Goal: Task Accomplishment & Management: Manage account settings

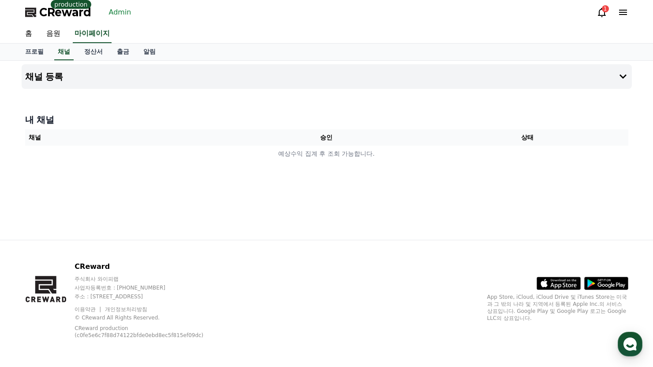
click at [135, 17] on div "CReward production Admin 1" at bounding box center [326, 12] width 617 height 25
click at [125, 12] on link "Admin" at bounding box center [120, 12] width 30 height 14
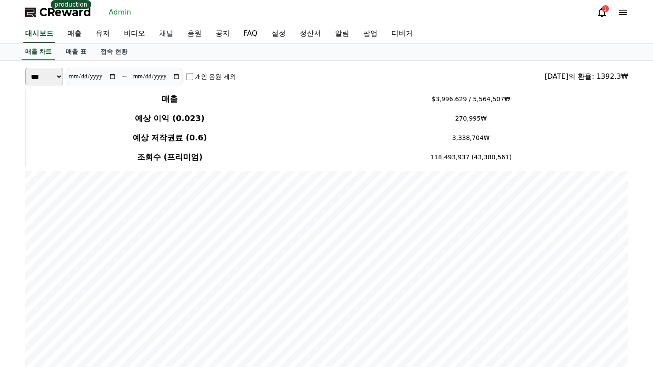
click at [157, 32] on link "채널" at bounding box center [166, 34] width 28 height 19
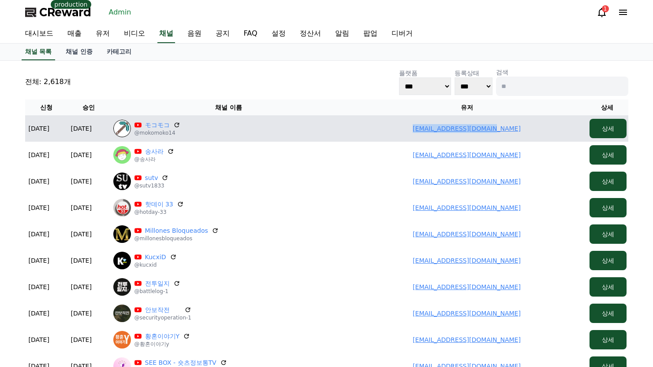
drag, startPoint x: 419, startPoint y: 131, endPoint x: 506, endPoint y: 129, distance: 87.3
click at [527, 130] on td "[EMAIL_ADDRESS][DOMAIN_NAME]" at bounding box center [467, 128] width 238 height 26
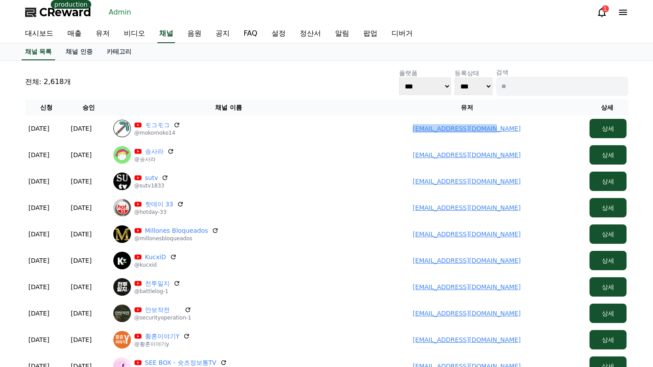
copy link "[EMAIL_ADDRESS][DOMAIN_NAME]"
click at [103, 32] on link "유저" at bounding box center [103, 34] width 28 height 19
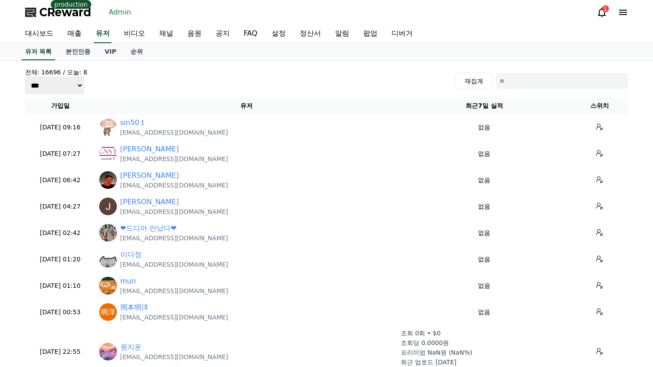
click at [514, 80] on input at bounding box center [562, 81] width 132 height 16
paste input "**********"
type input "**********"
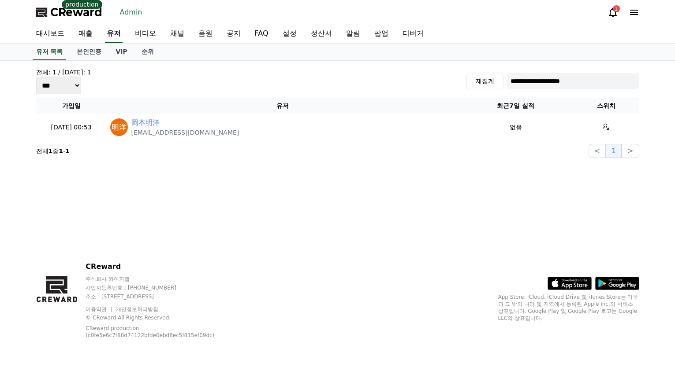
click at [112, 30] on link "유저" at bounding box center [114, 34] width 18 height 19
click at [86, 30] on link "매출" at bounding box center [85, 34] width 28 height 19
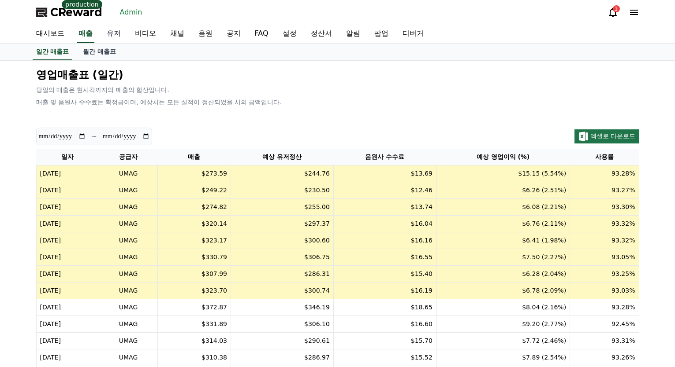
click at [111, 31] on link "유저" at bounding box center [114, 34] width 28 height 19
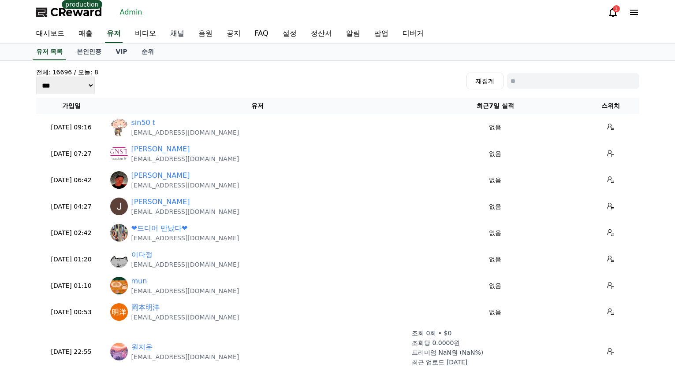
click at [185, 32] on link "채널" at bounding box center [177, 34] width 28 height 19
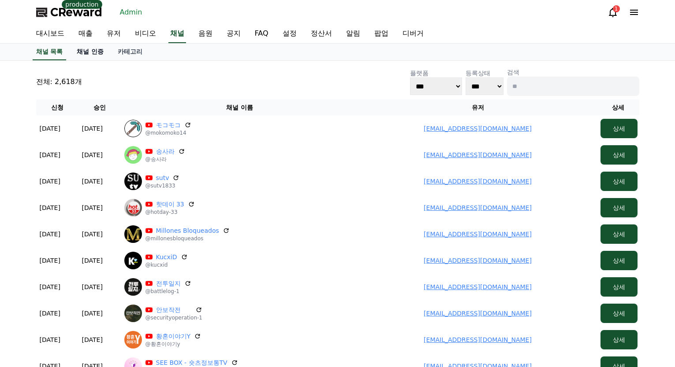
click at [99, 49] on link "채널 인증" at bounding box center [90, 52] width 41 height 17
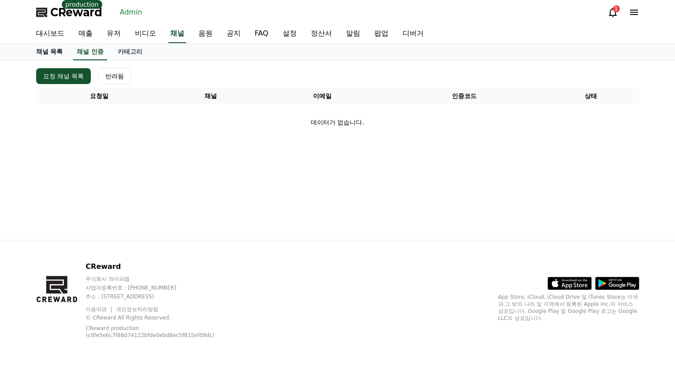
click at [60, 53] on link "채널 목록" at bounding box center [49, 52] width 41 height 17
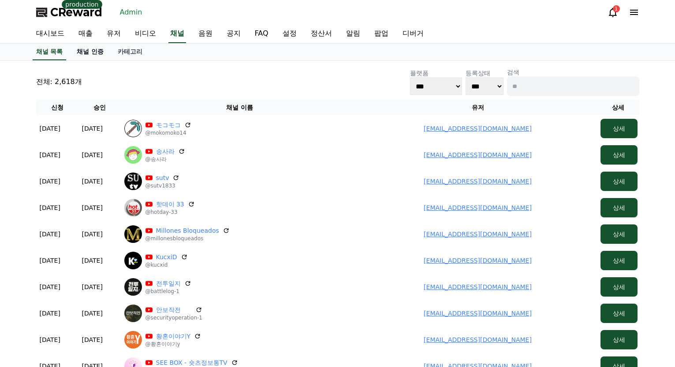
click at [103, 51] on link "채널 인증" at bounding box center [90, 52] width 41 height 17
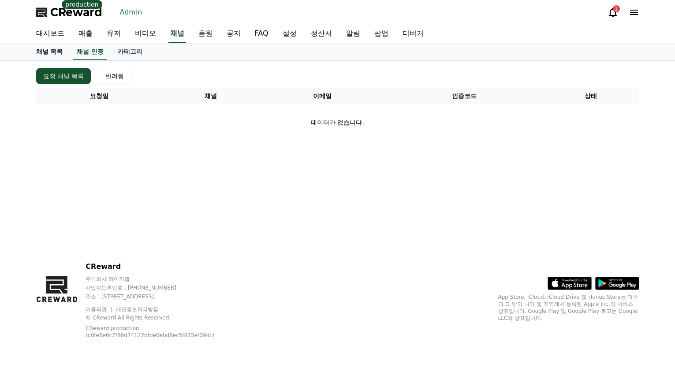
click at [53, 52] on link "채널 목록" at bounding box center [49, 52] width 41 height 17
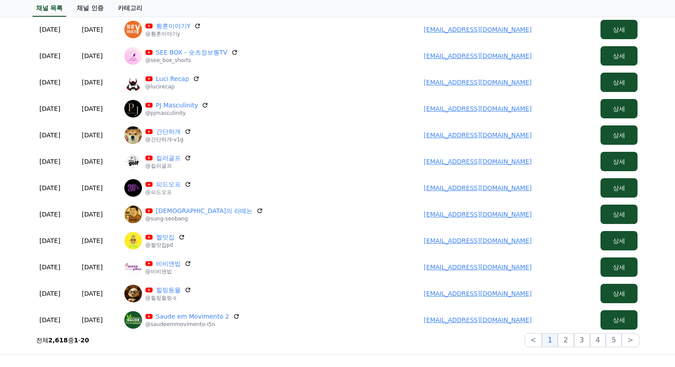
scroll to position [381, 0]
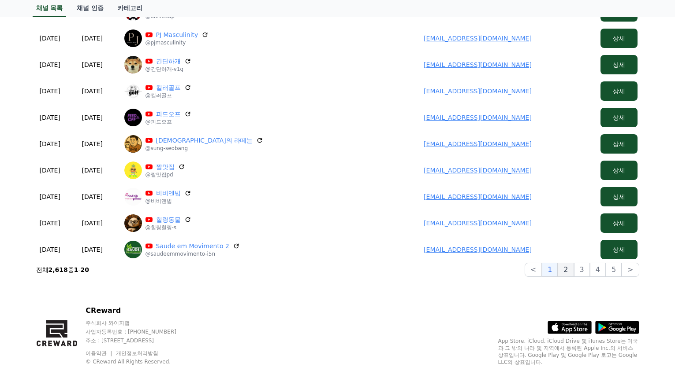
click at [574, 271] on button "2" at bounding box center [582, 270] width 16 height 14
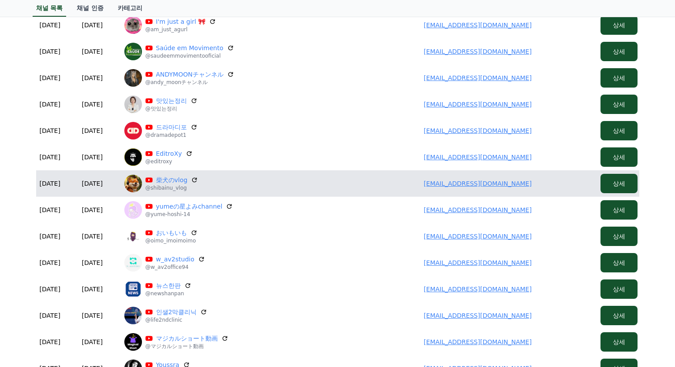
scroll to position [73, 0]
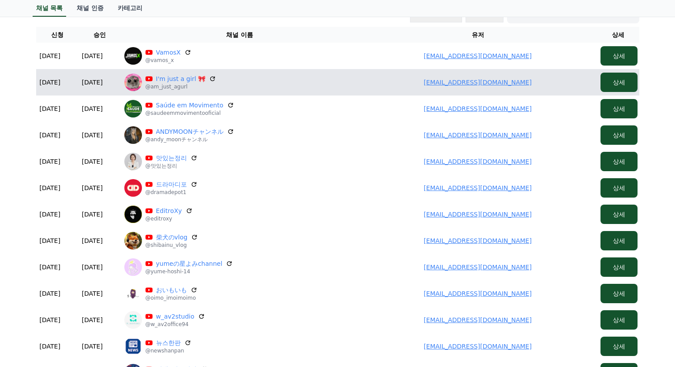
click at [184, 83] on p "@am_just_agurl" at bounding box center [180, 86] width 71 height 7
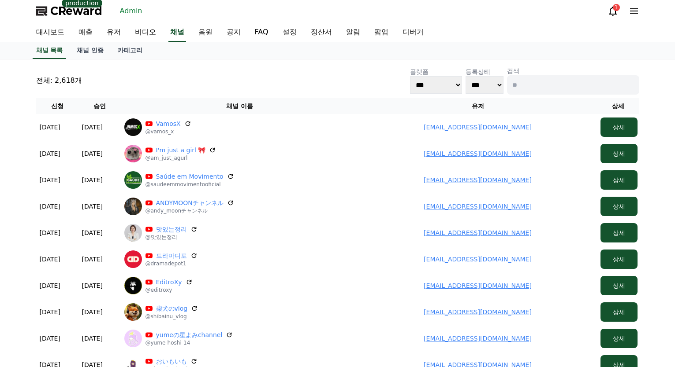
scroll to position [0, 0]
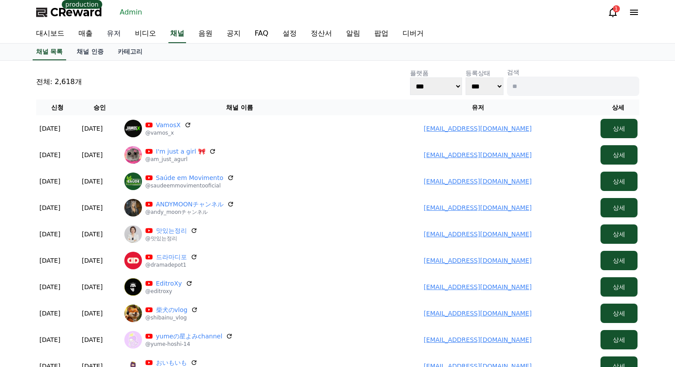
click at [119, 34] on link "유저" at bounding box center [114, 34] width 28 height 19
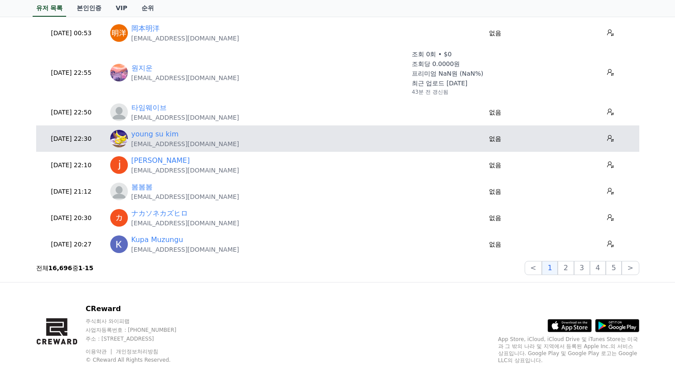
scroll to position [264, 0]
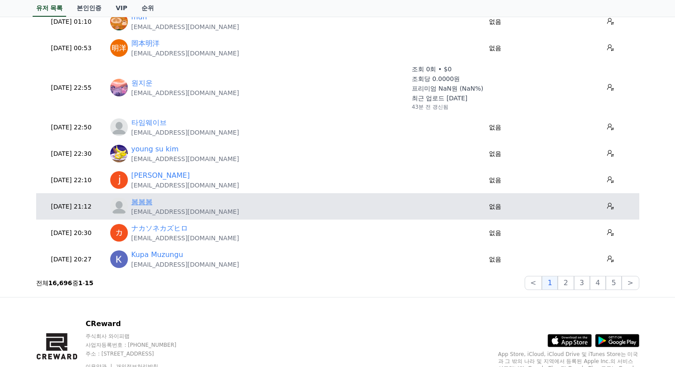
click at [142, 198] on link "봄봄봄" at bounding box center [141, 202] width 21 height 11
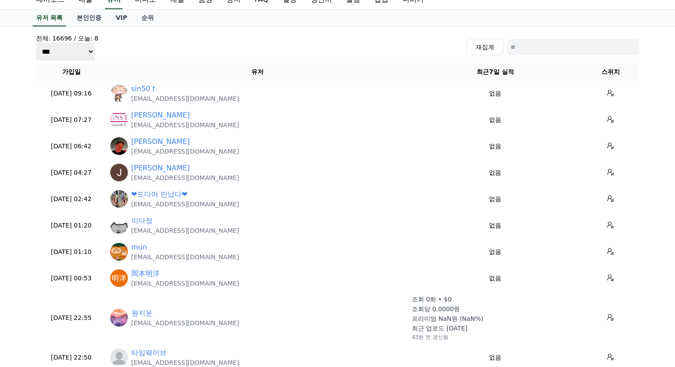
scroll to position [0, 0]
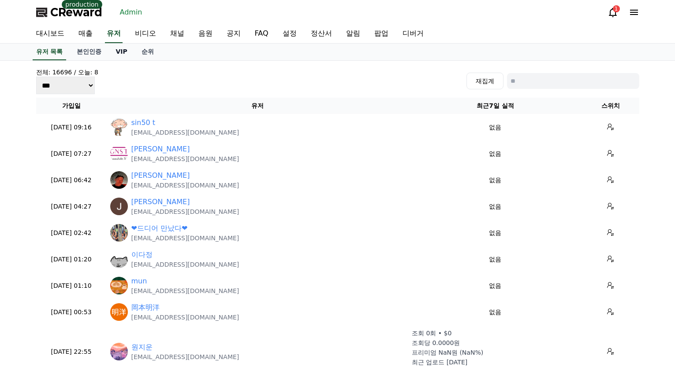
click at [116, 51] on link "VIP" at bounding box center [121, 52] width 26 height 17
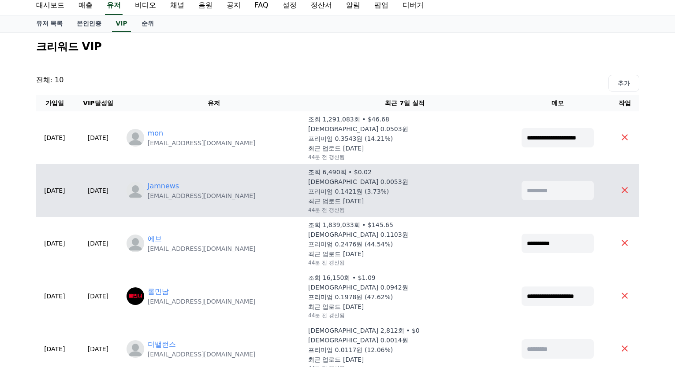
scroll to position [132, 0]
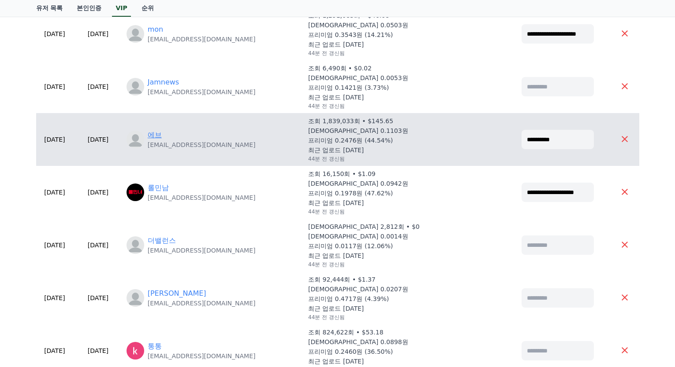
click at [162, 134] on link "에브" at bounding box center [155, 135] width 14 height 11
click at [162, 135] on link "에브" at bounding box center [155, 135] width 14 height 11
drag, startPoint x: 270, startPoint y: 144, endPoint x: 183, endPoint y: 150, distance: 87.0
click at [183, 150] on td "에브 [EMAIL_ADDRESS][DOMAIN_NAME]" at bounding box center [214, 139] width 182 height 53
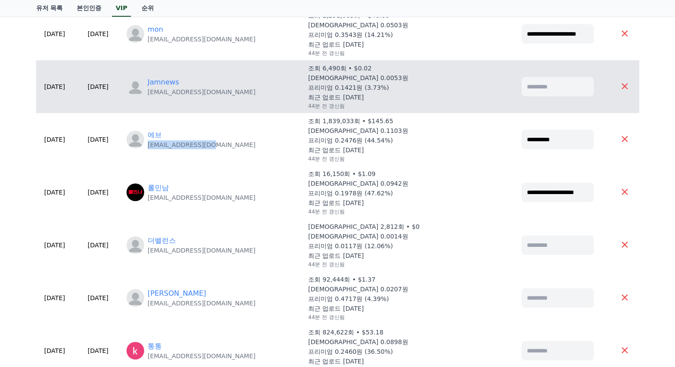
copy p "[EMAIL_ADDRESS][DOMAIN_NAME]"
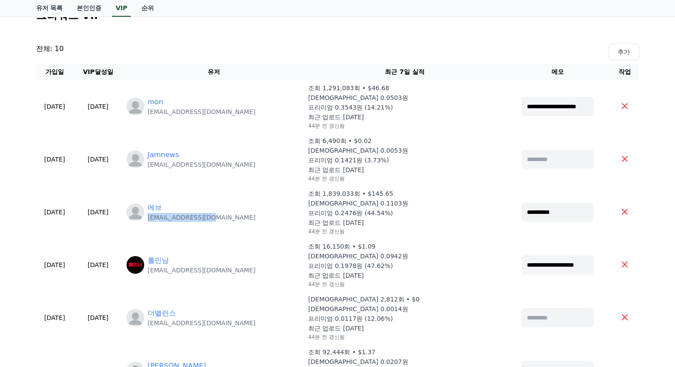
scroll to position [0, 0]
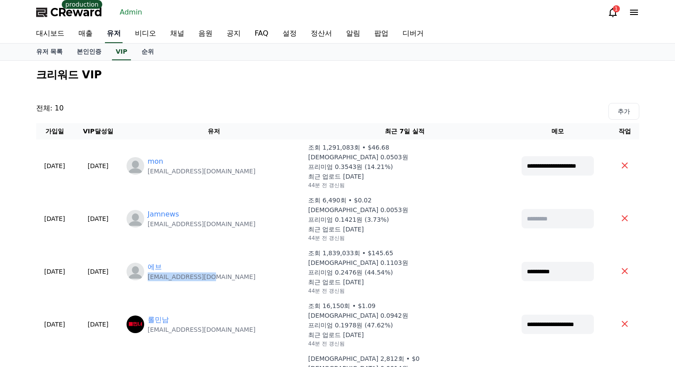
click at [107, 30] on link "유저" at bounding box center [114, 34] width 18 height 19
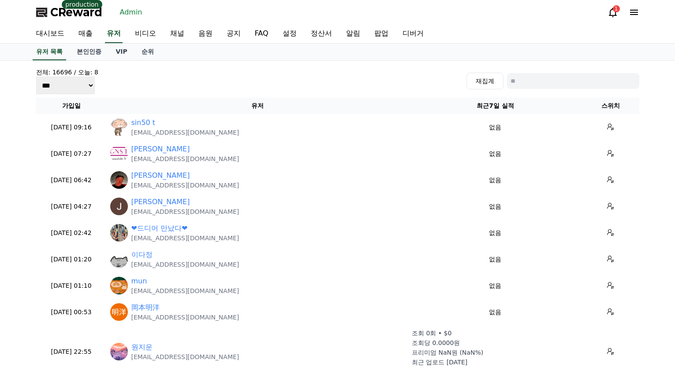
click at [524, 72] on div "전체: 16696 / [DATE]: 8 *** *** *** 재집계" at bounding box center [337, 81] width 603 height 26
click at [534, 81] on input at bounding box center [573, 81] width 132 height 16
paste input "**********"
type input "**********"
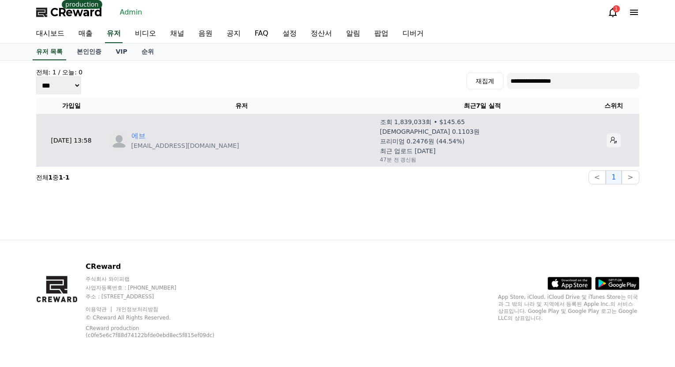
click at [610, 144] on icon at bounding box center [613, 140] width 7 height 7
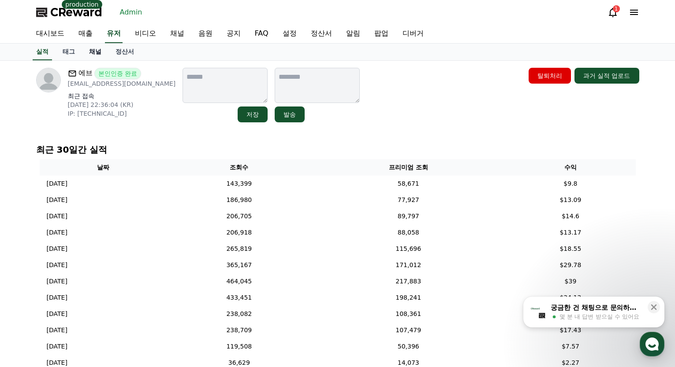
click at [101, 53] on link "채널" at bounding box center [95, 52] width 26 height 17
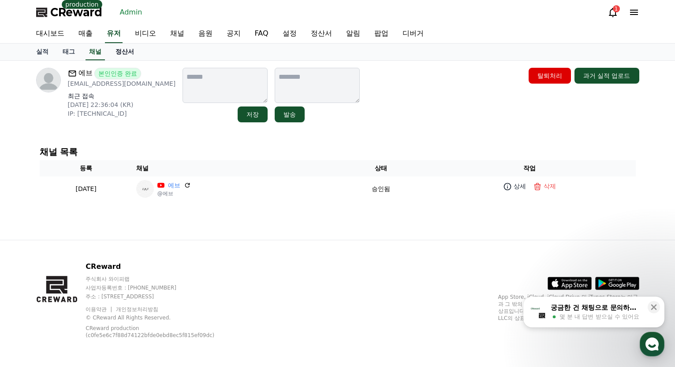
click at [133, 56] on link "정산서" at bounding box center [124, 52] width 33 height 17
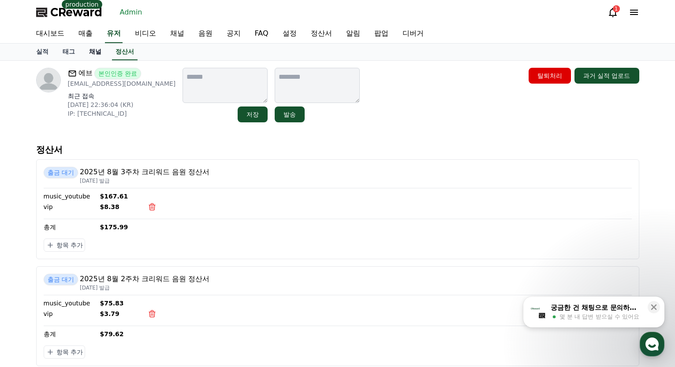
click at [90, 55] on link "채널" at bounding box center [95, 52] width 26 height 17
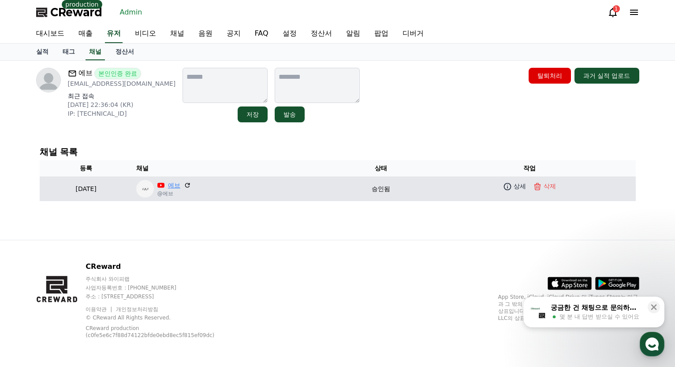
click at [180, 185] on link "에브" at bounding box center [174, 185] width 12 height 9
click at [511, 186] on icon at bounding box center [507, 186] width 7 height 7
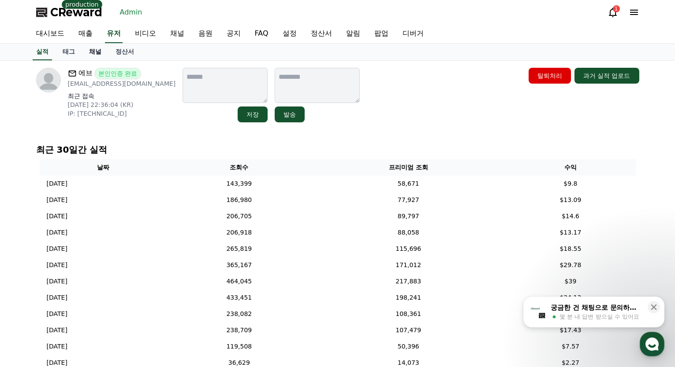
click at [93, 55] on link "채널" at bounding box center [95, 52] width 26 height 17
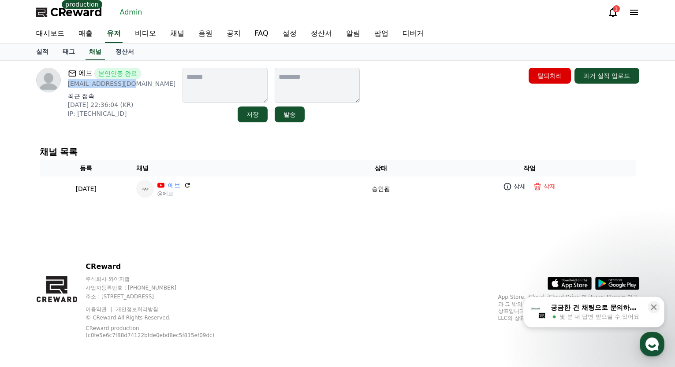
drag, startPoint x: 136, startPoint y: 85, endPoint x: 67, endPoint y: 86, distance: 68.7
click at [67, 86] on div "에브 본인인증 완료 eb087594@naver.com 최근 접속 2025-08-08 22:36:04 (KR) IP: 183.109.9.41" at bounding box center [106, 95] width 140 height 55
copy p "[EMAIL_ADDRESS][DOMAIN_NAME]"
